Goal: Understand process/instructions

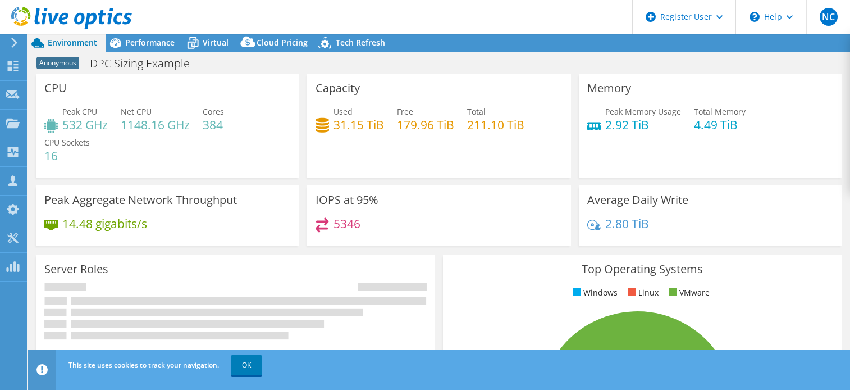
select select "EUFrankfurt"
select select "EUR"
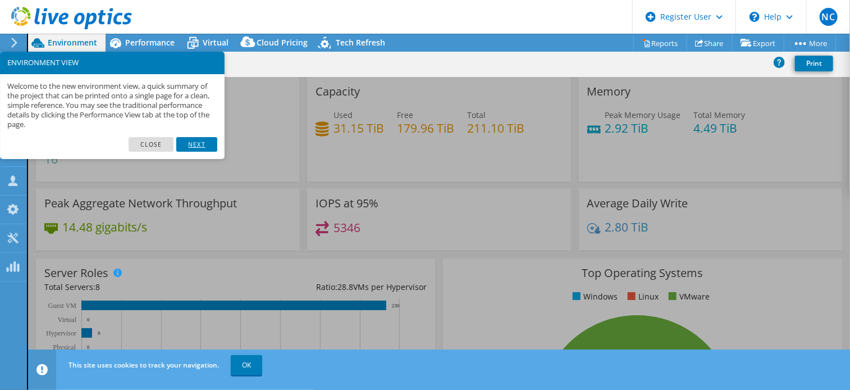
click at [204, 144] on link "Next" at bounding box center [196, 144] width 40 height 15
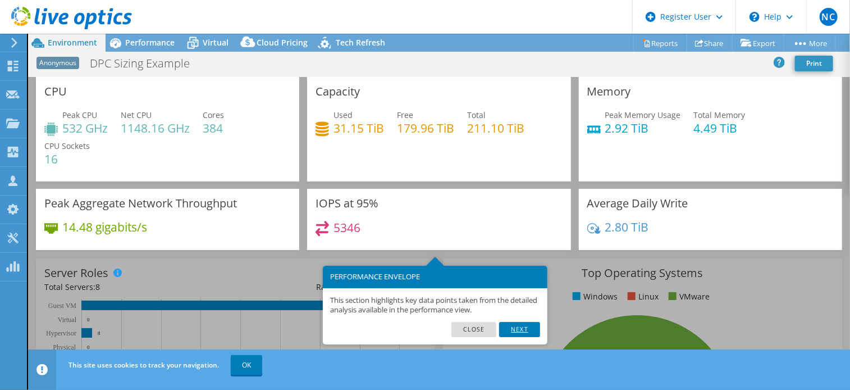
click at [522, 326] on link "Next" at bounding box center [519, 329] width 40 height 15
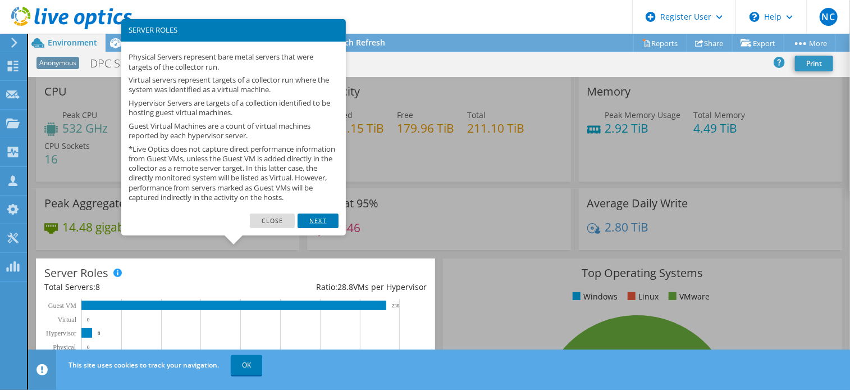
click at [326, 227] on link "Next" at bounding box center [318, 220] width 40 height 15
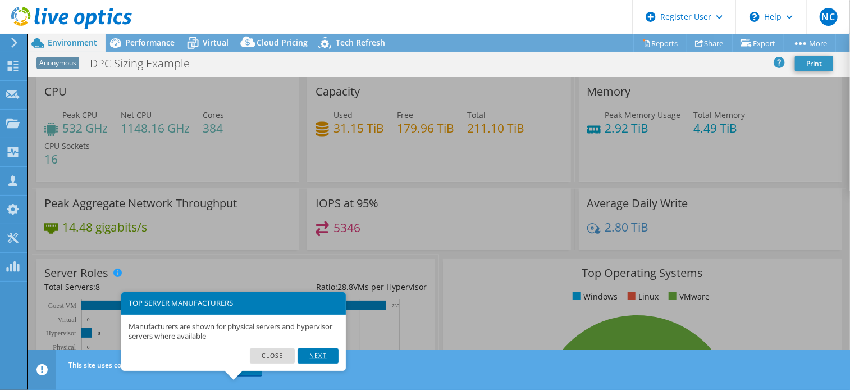
click at [320, 359] on link "Next" at bounding box center [318, 355] width 40 height 15
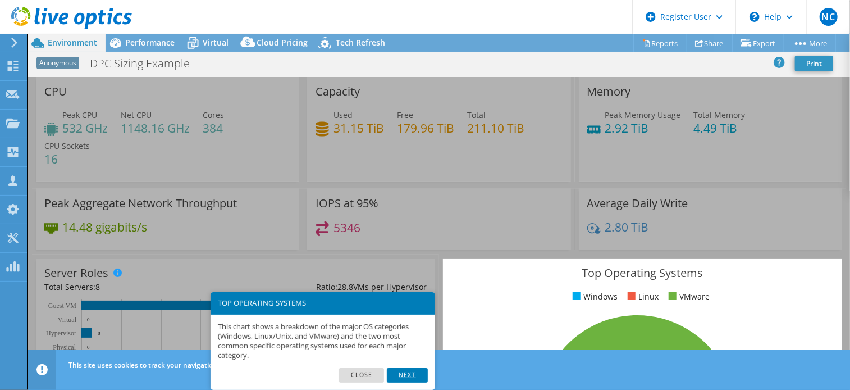
click at [413, 373] on link "Next" at bounding box center [407, 375] width 40 height 15
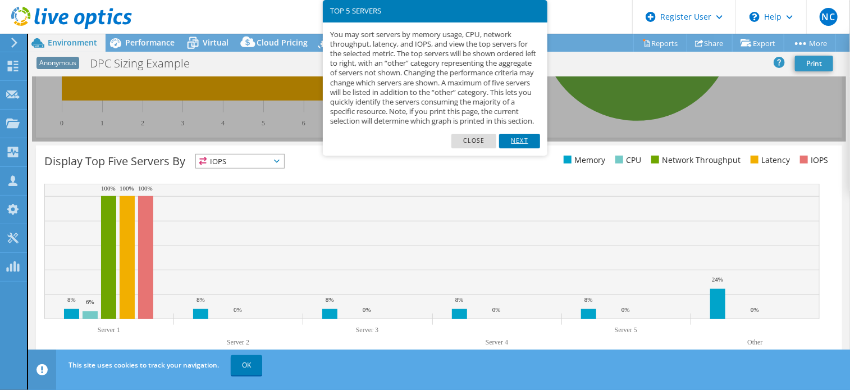
click at [519, 148] on link "Next" at bounding box center [519, 141] width 40 height 15
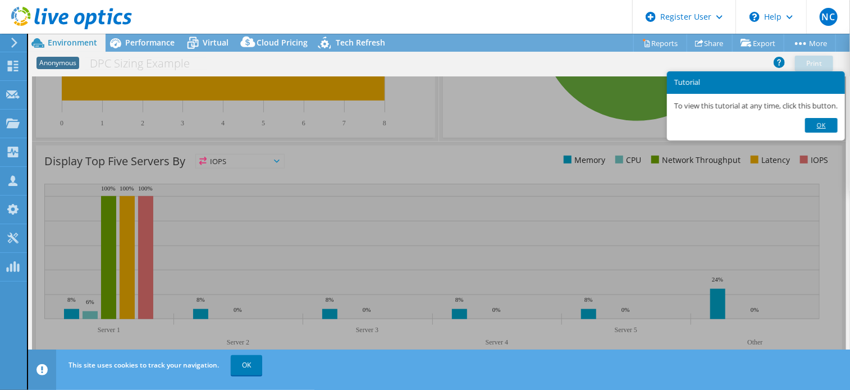
click at [831, 125] on link "Ok" at bounding box center [821, 125] width 33 height 15
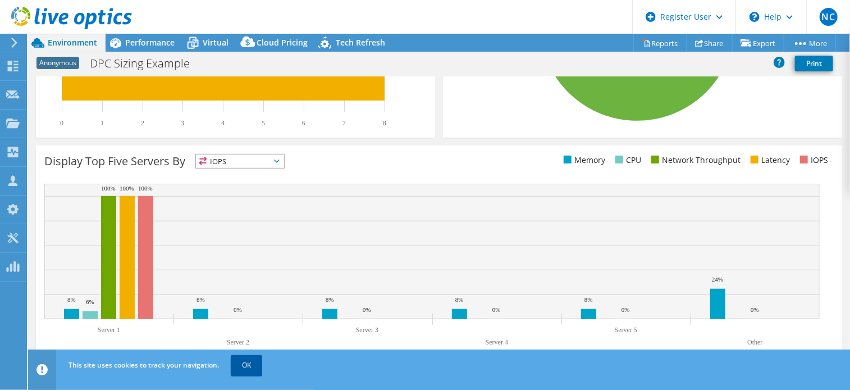
click at [248, 366] on link "OK" at bounding box center [246, 365] width 31 height 20
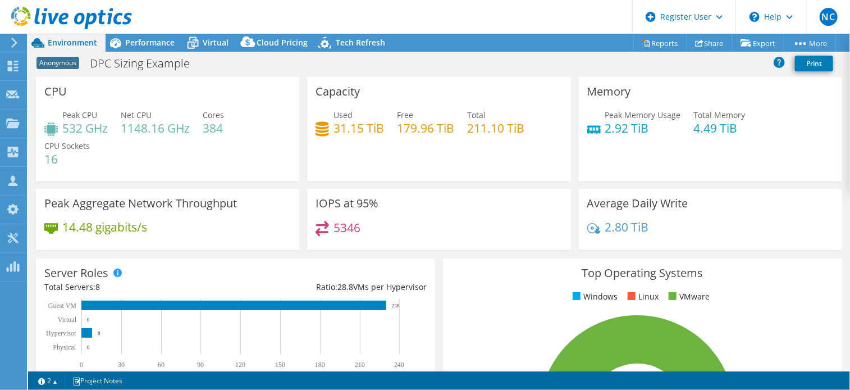
scroll to position [62, 0]
